Goal: Task Accomplishment & Management: Use online tool/utility

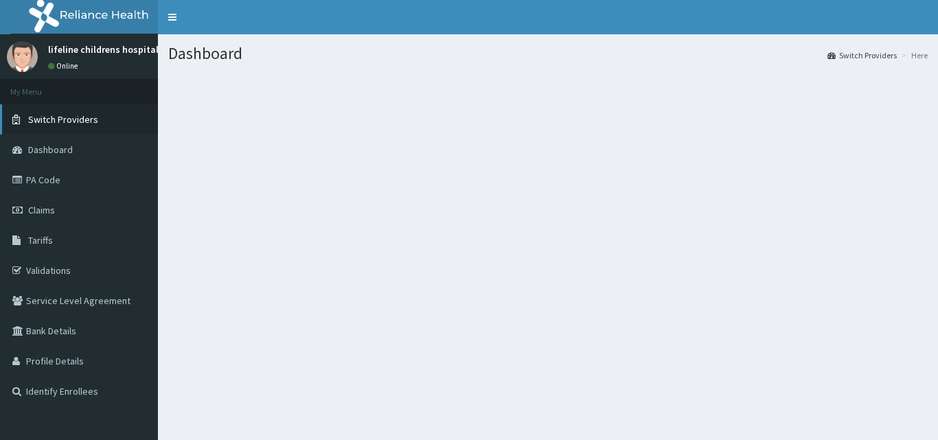
click at [92, 122] on span "Switch Providers" at bounding box center [63, 119] width 70 height 12
click at [116, 117] on link "Switch Providers" at bounding box center [79, 119] width 158 height 30
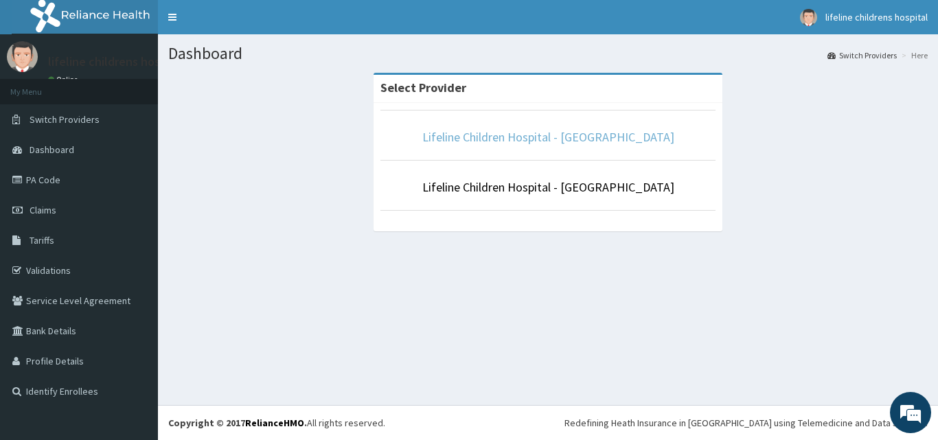
click at [607, 138] on link "Lifeline Children Hospital - Lekki" at bounding box center [549, 137] width 252 height 16
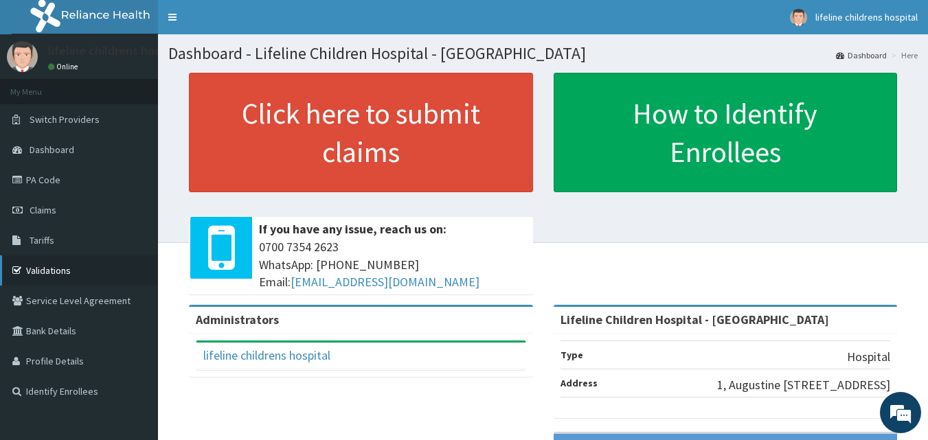
click at [70, 270] on link "Validations" at bounding box center [79, 271] width 158 height 30
